Goal: Transaction & Acquisition: Purchase product/service

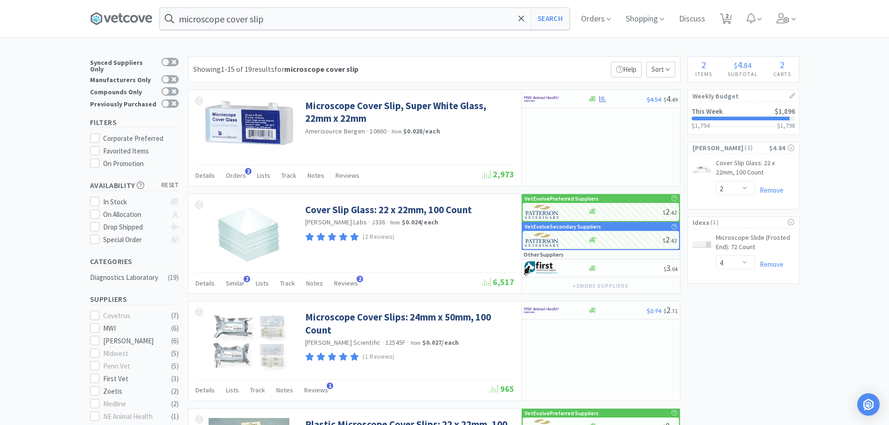
select select "2"
select select "4"
click at [724, 15] on icon at bounding box center [726, 19] width 12 height 10
select select "4"
select select "2"
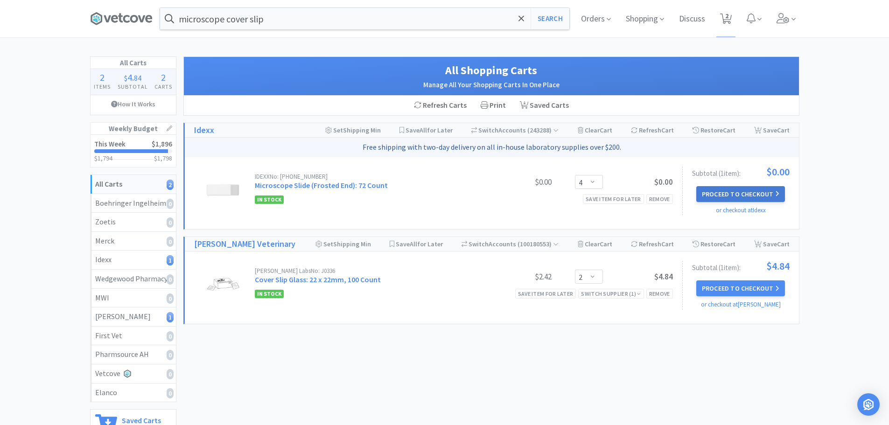
click at [725, 191] on button "Proceed to Checkout" at bounding box center [740, 194] width 89 height 16
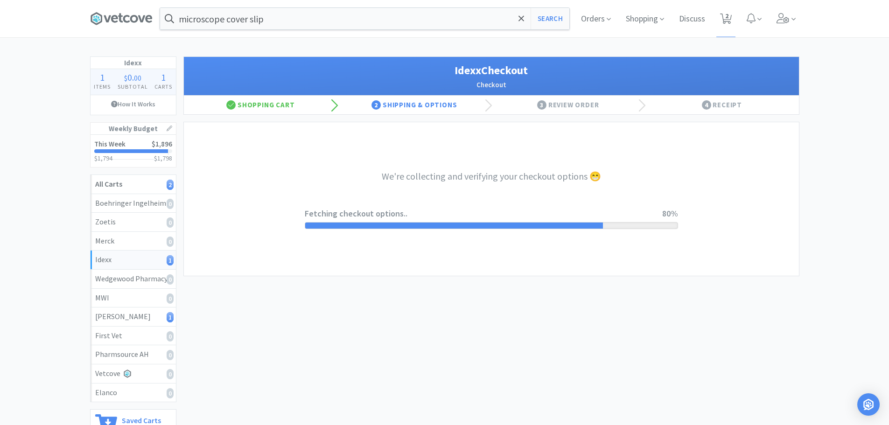
select select "900"
select select "003"
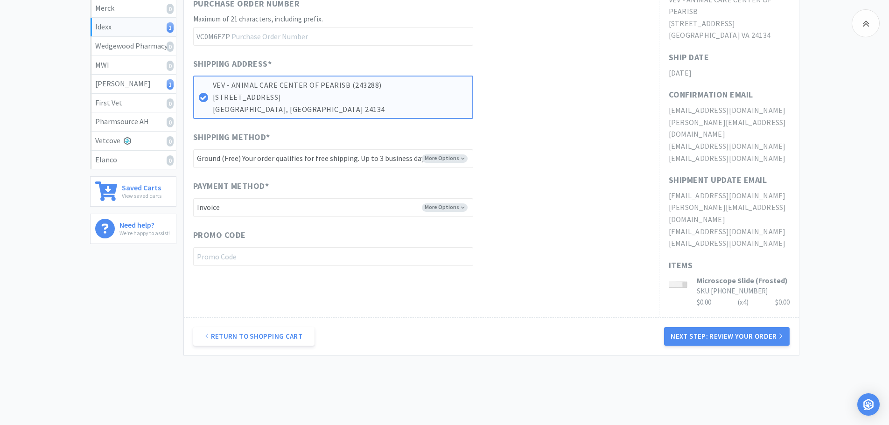
scroll to position [233, 0]
click at [706, 327] on button "Next Step: Review Your Order" at bounding box center [726, 336] width 125 height 19
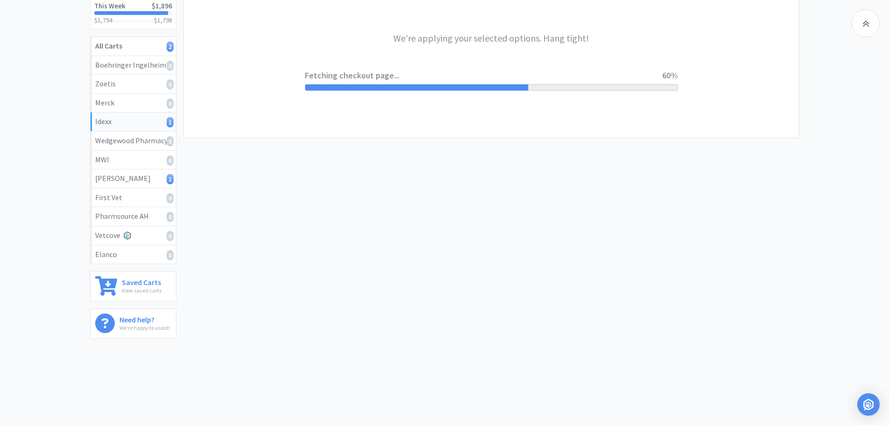
scroll to position [0, 0]
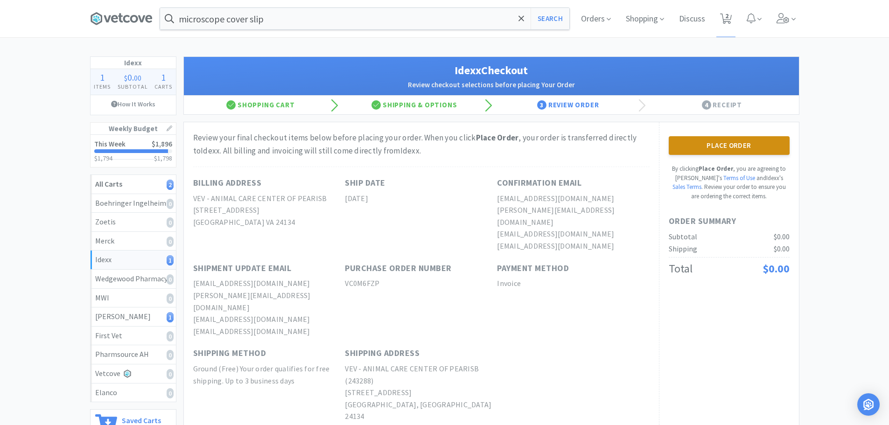
click at [702, 150] on button "Place Order" at bounding box center [729, 145] width 121 height 19
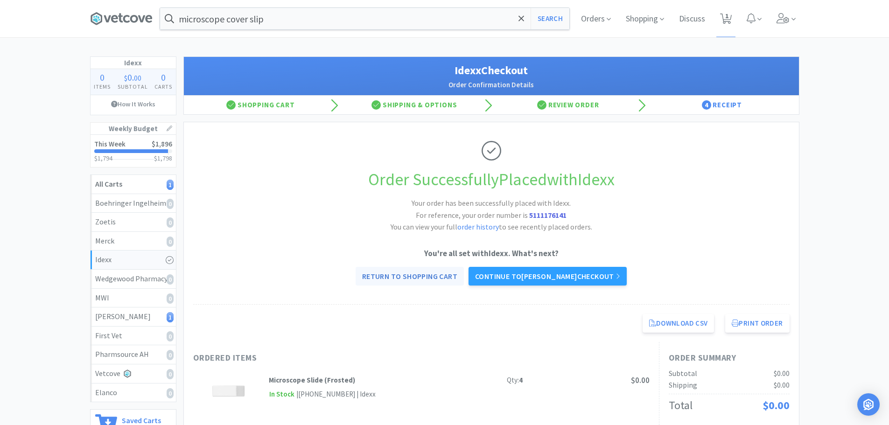
click at [403, 274] on link "Return to Shopping Cart" at bounding box center [410, 276] width 108 height 19
select select "2"
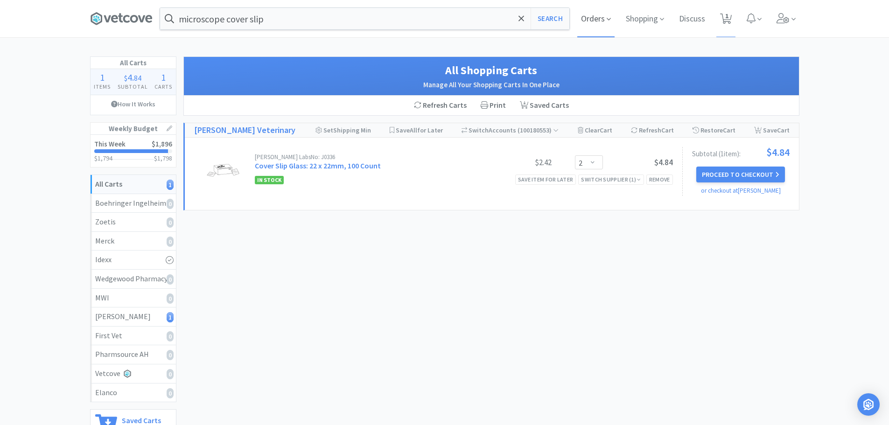
click at [600, 23] on span "Orders" at bounding box center [595, 18] width 37 height 37
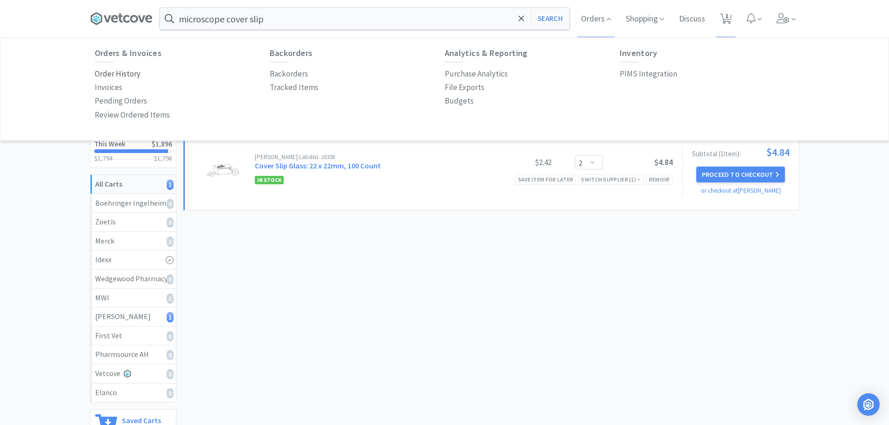
click at [104, 74] on p "Order History" at bounding box center [118, 74] width 46 height 13
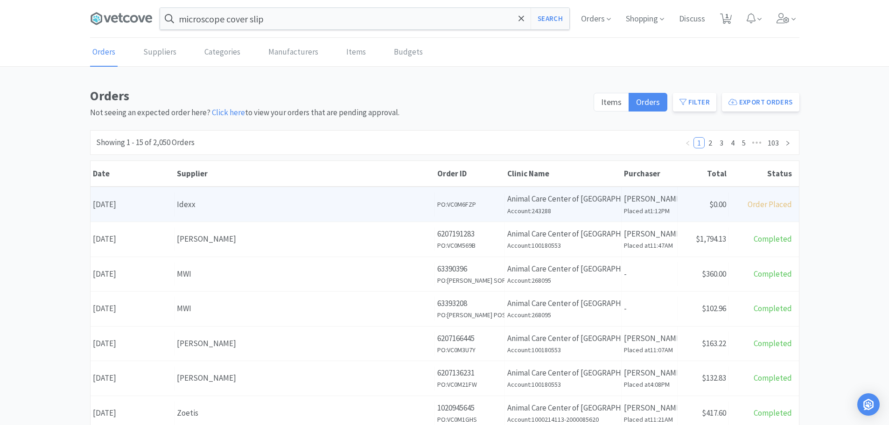
click at [227, 207] on div "Idexx" at bounding box center [304, 204] width 255 height 13
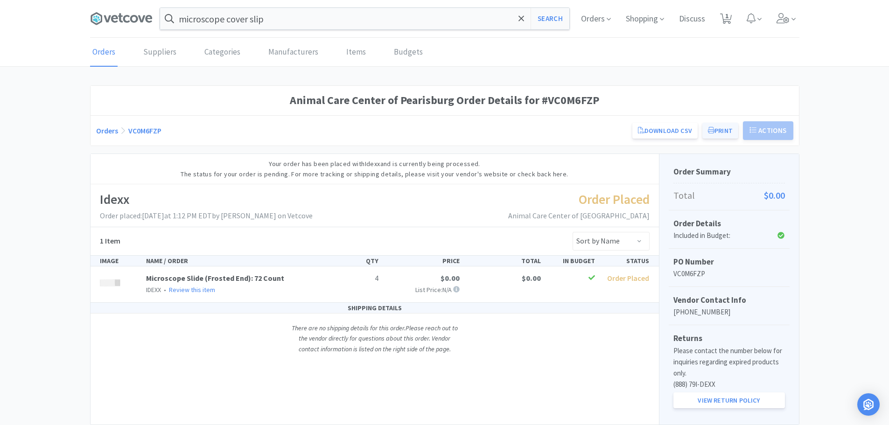
click at [729, 129] on button "Print" at bounding box center [720, 131] width 36 height 16
click at [102, 6] on span at bounding box center [125, 18] width 70 height 37
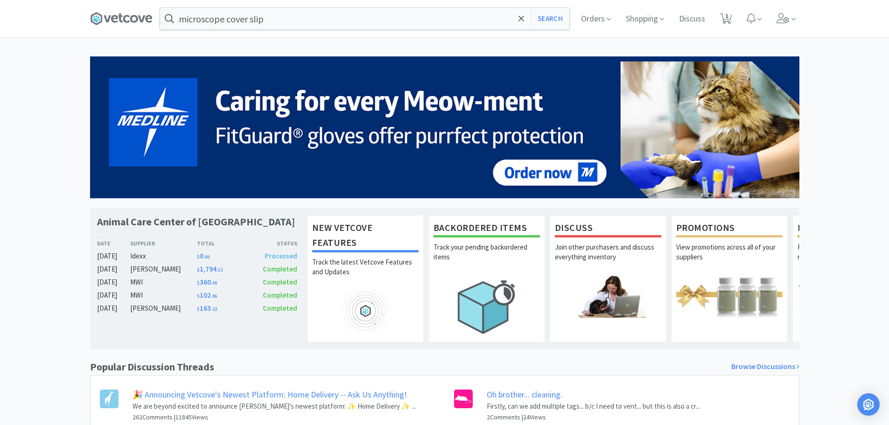
click at [143, 268] on div "[PERSON_NAME]" at bounding box center [163, 269] width 67 height 11
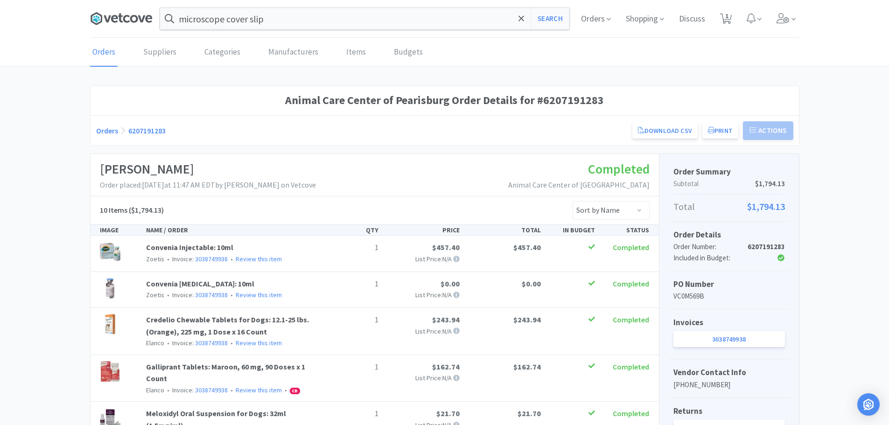
click at [113, 14] on icon at bounding box center [121, 19] width 63 height 14
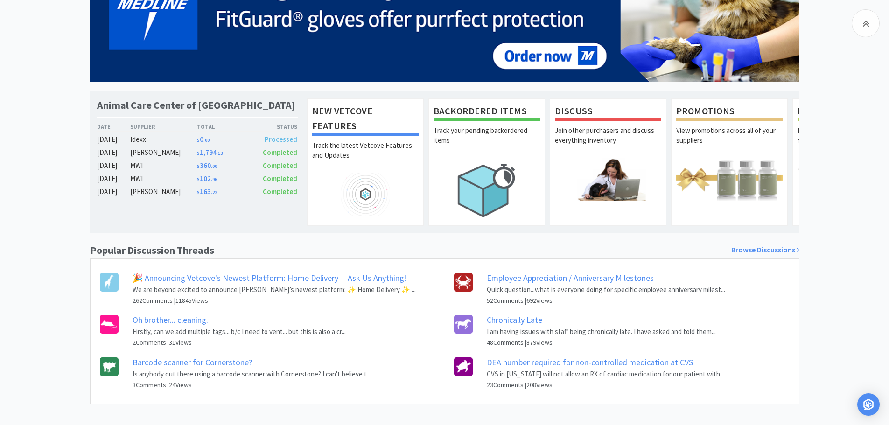
scroll to position [131, 0]
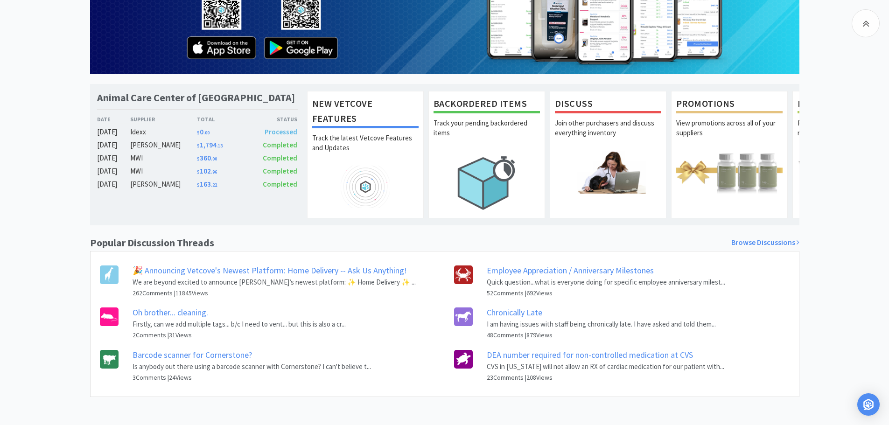
click at [512, 269] on link "Employee Appreciation / Anniversary Milestones" at bounding box center [570, 270] width 167 height 11
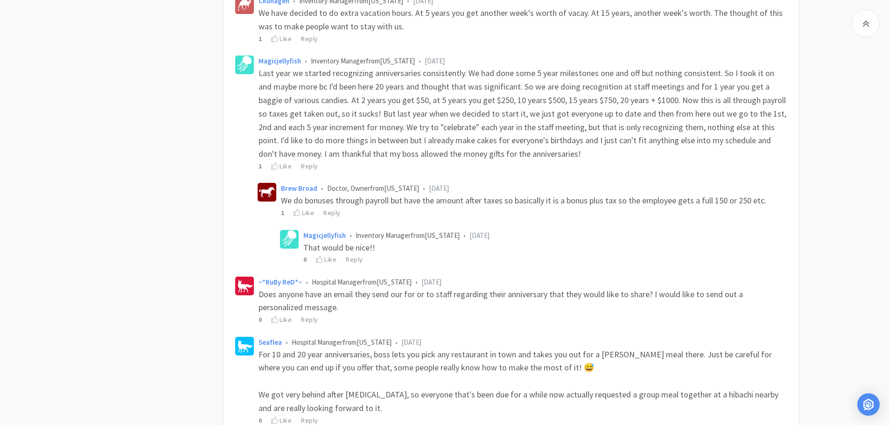
scroll to position [2698, 0]
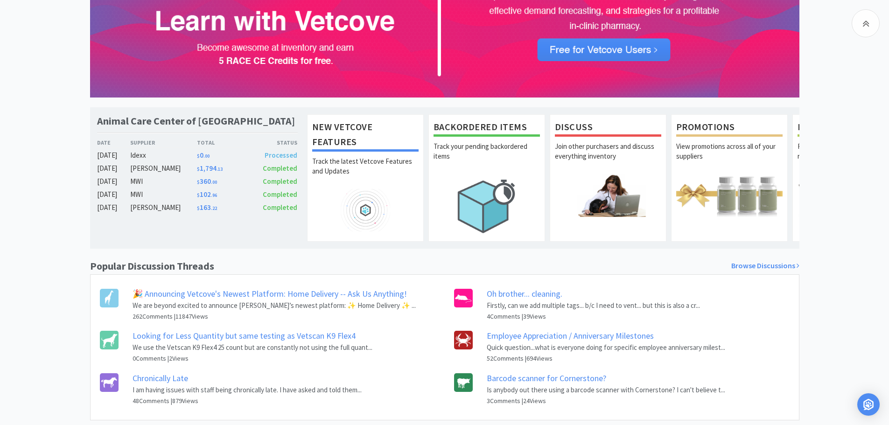
scroll to position [84, 0]
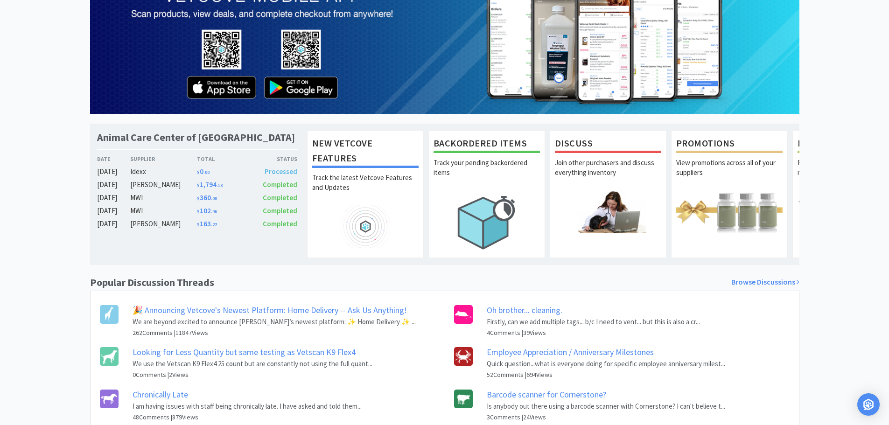
click at [523, 315] on link "Oh brother... cleaning." at bounding box center [525, 310] width 76 height 11
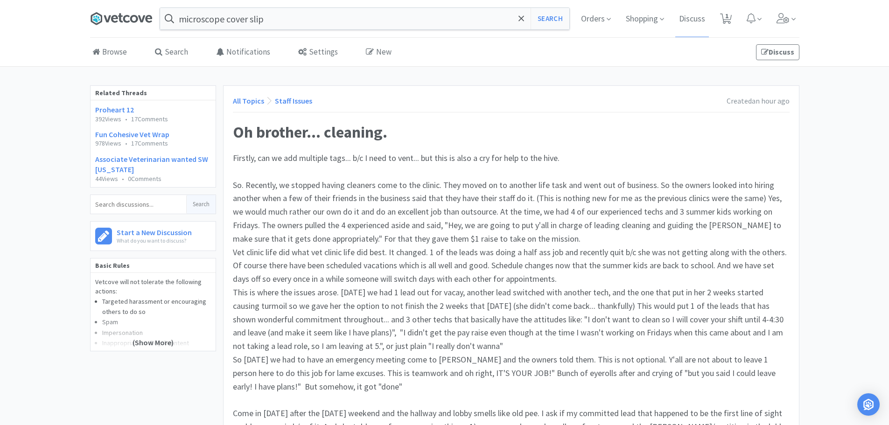
click at [109, 14] on icon at bounding box center [121, 19] width 63 height 14
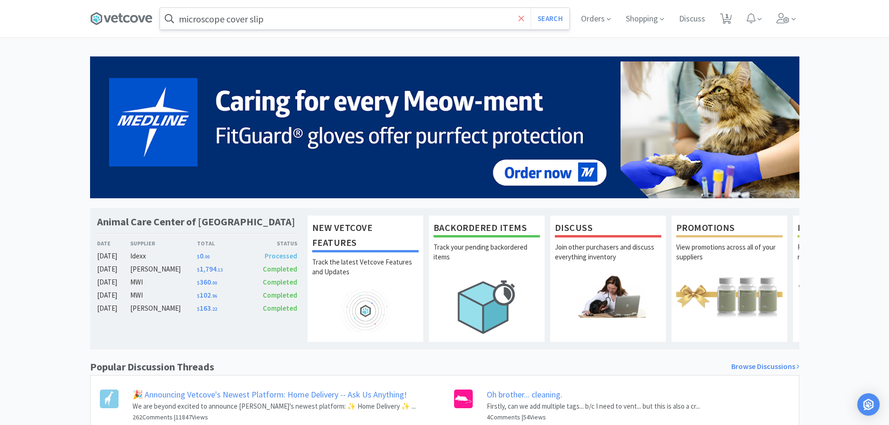
click at [520, 19] on icon at bounding box center [522, 18] width 6 height 6
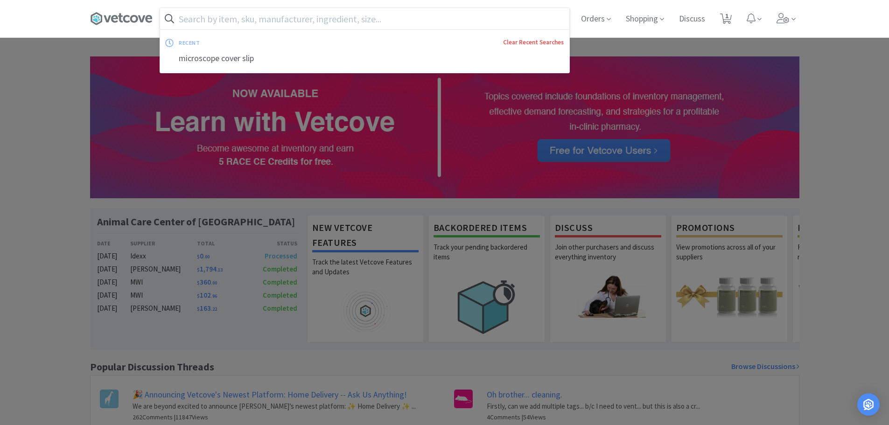
click at [539, 40] on link "Clear Recent Searches" at bounding box center [533, 42] width 61 height 8
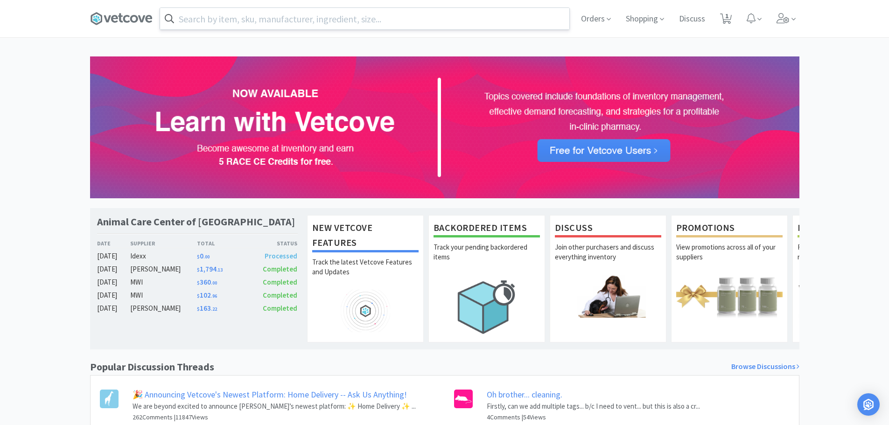
click at [13, 163] on div at bounding box center [444, 212] width 889 height 425
